Goal: Find contact information: Find contact information

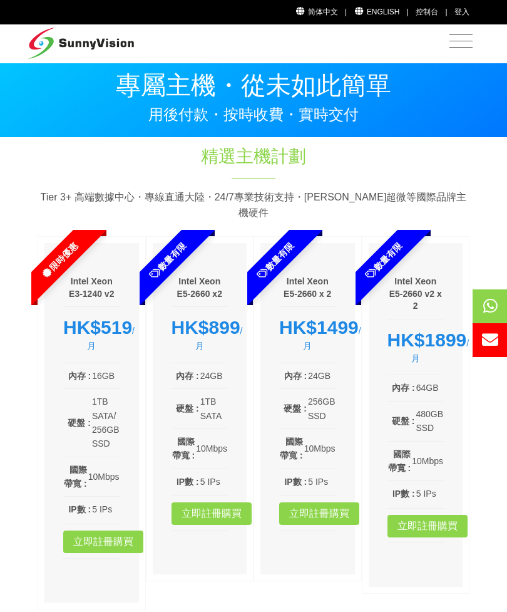
click at [458, 44] on span "Toggle navigation" at bounding box center [461, 41] width 23 height 16
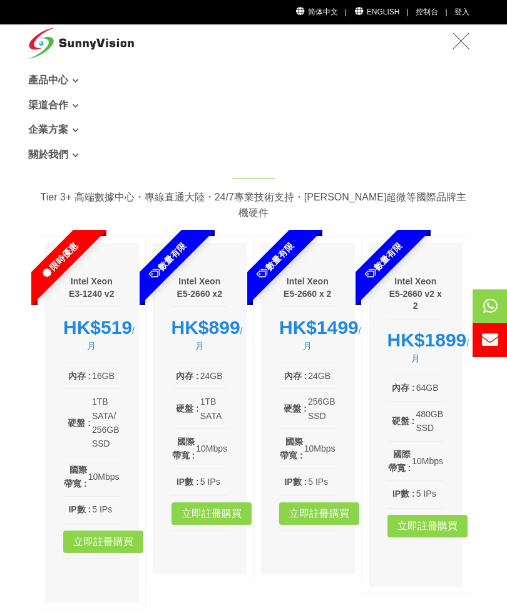
click at [64, 153] on link "關於我們" at bounding box center [253, 154] width 451 height 25
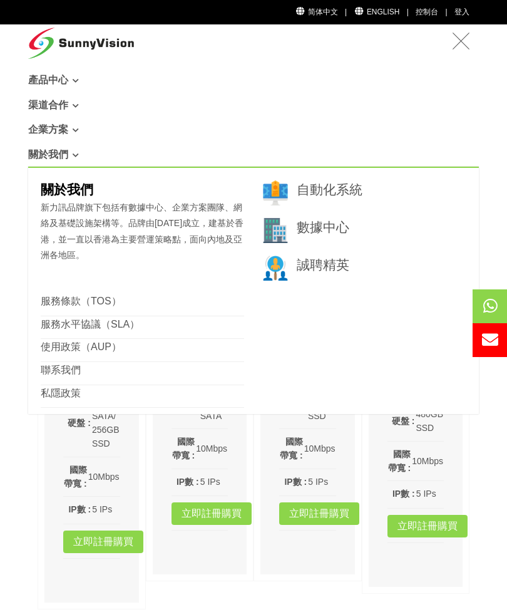
click at [79, 127] on icon at bounding box center [76, 130] width 6 height 7
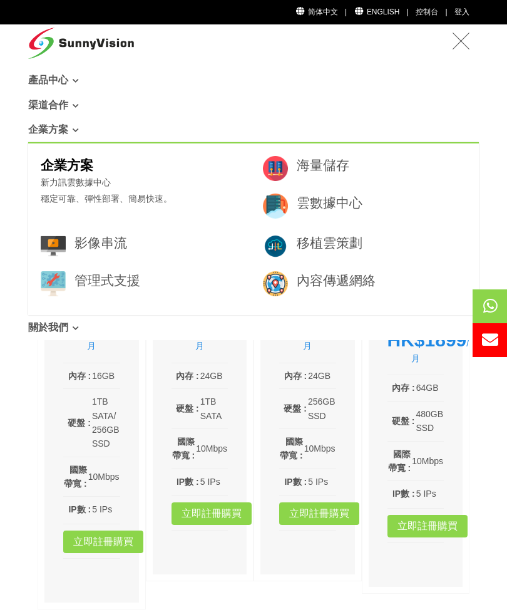
click at [90, 107] on link "渠道合作" at bounding box center [253, 105] width 451 height 25
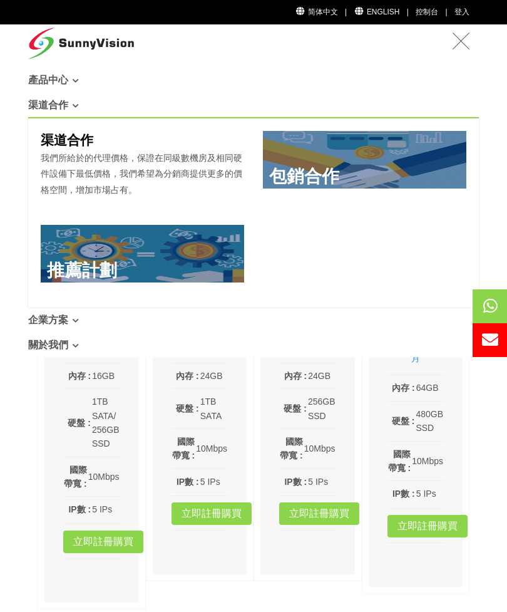
click at [463, 49] on span "Toggle navigation" at bounding box center [461, 41] width 36 height 31
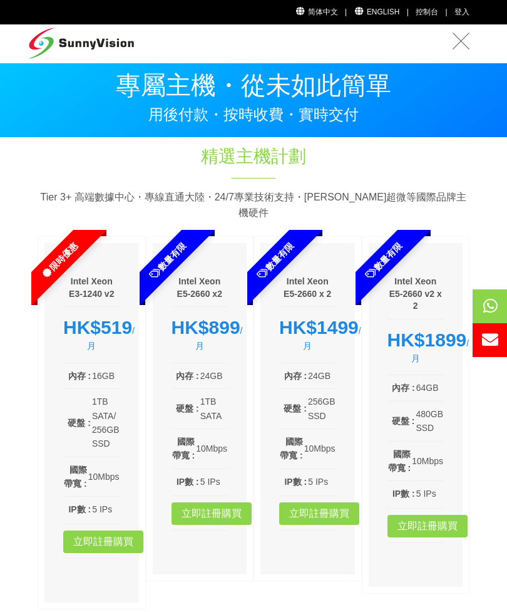
click at [332, 16] on link "简体中文" at bounding box center [316, 12] width 43 height 9
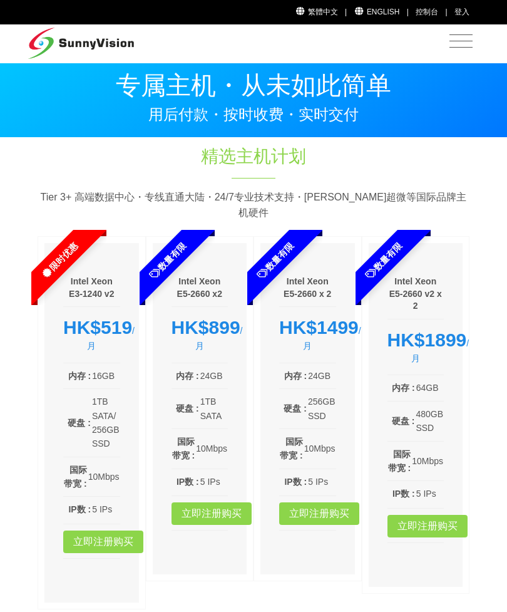
click at [457, 44] on span "Toggle navigation" at bounding box center [461, 41] width 23 height 16
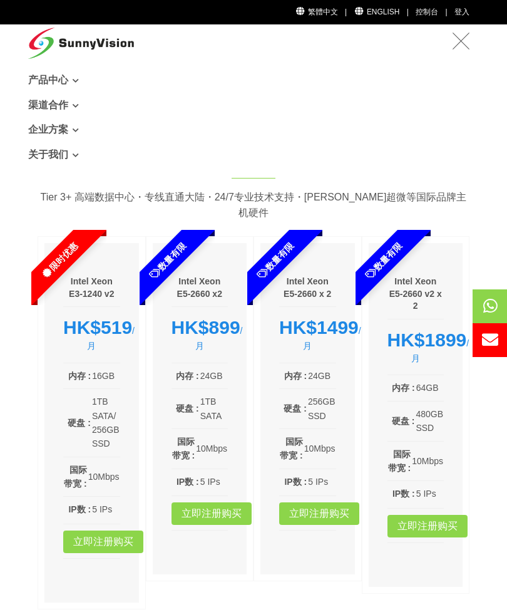
click at [331, 11] on link "繁體中文" at bounding box center [316, 12] width 43 height 9
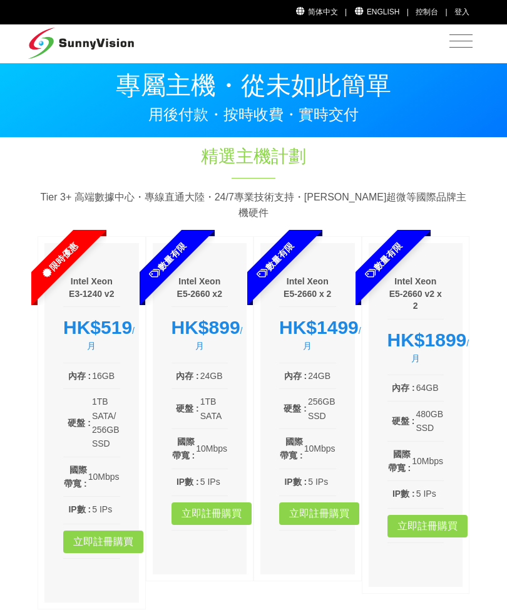
click at [462, 45] on span "Toggle navigation" at bounding box center [461, 41] width 23 height 16
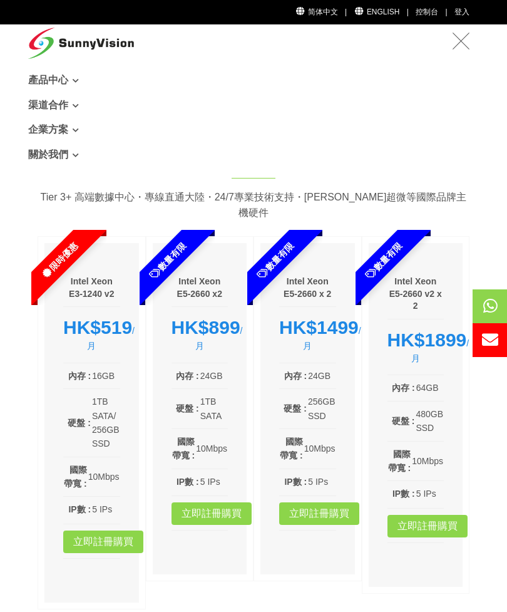
click at [87, 160] on link "關於我們" at bounding box center [253, 154] width 451 height 25
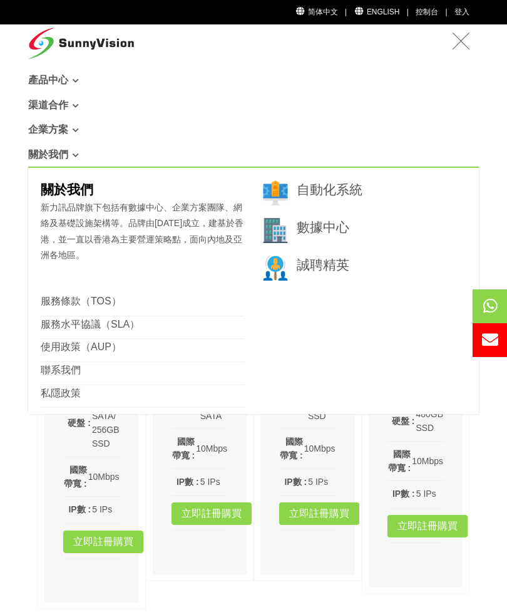
click at [80, 365] on link "聯系我們" at bounding box center [61, 370] width 40 height 11
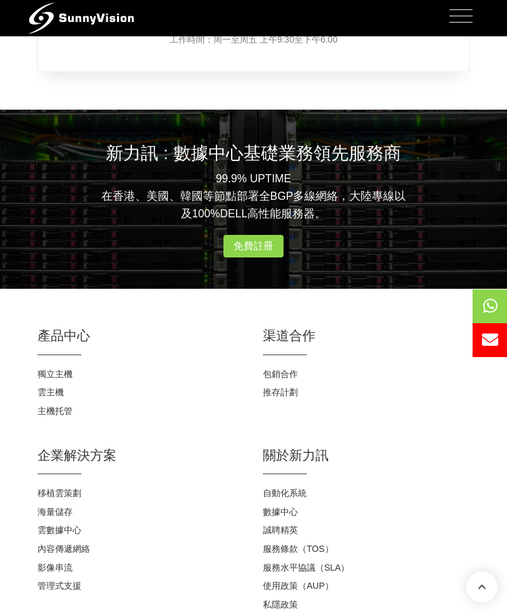
scroll to position [1094, 0]
